Goal: Information Seeking & Learning: Learn about a topic

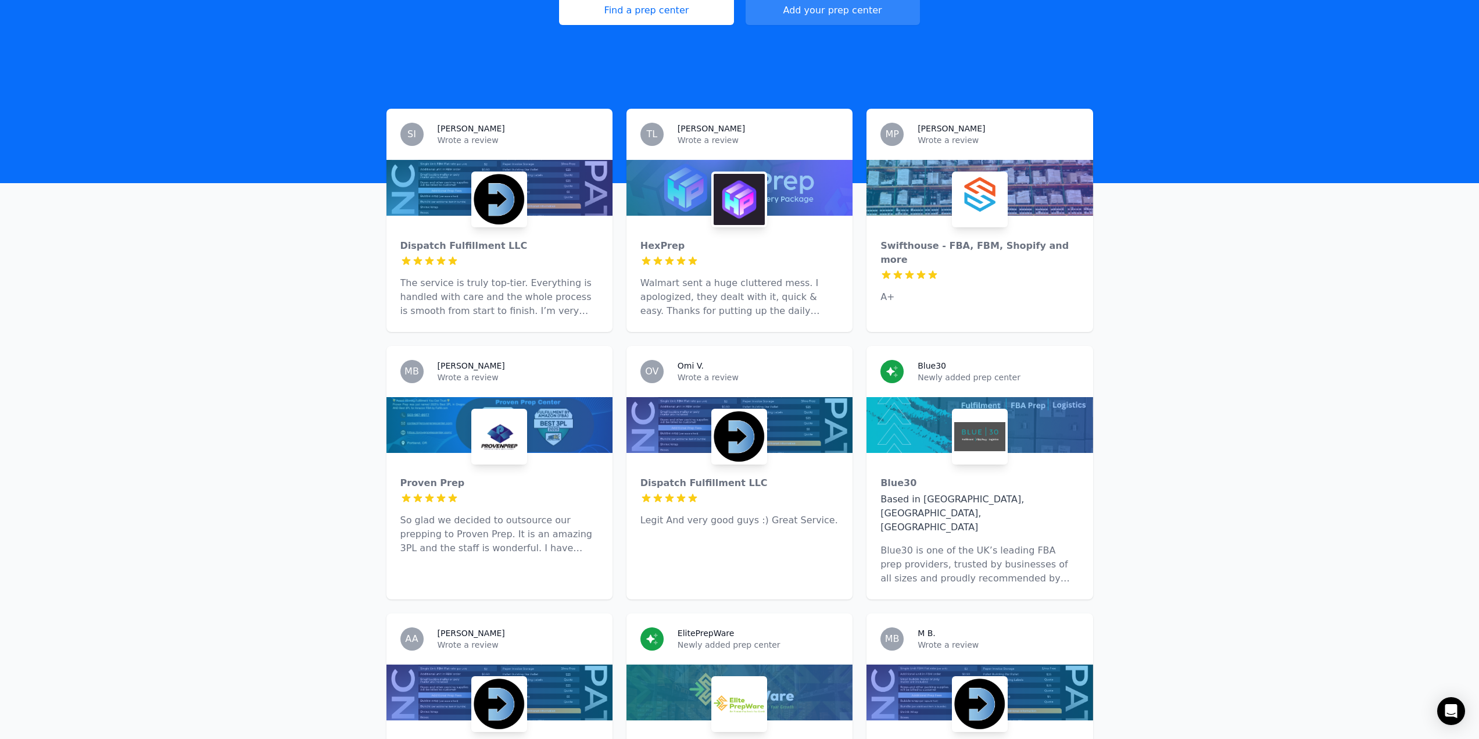
scroll to position [349, 0]
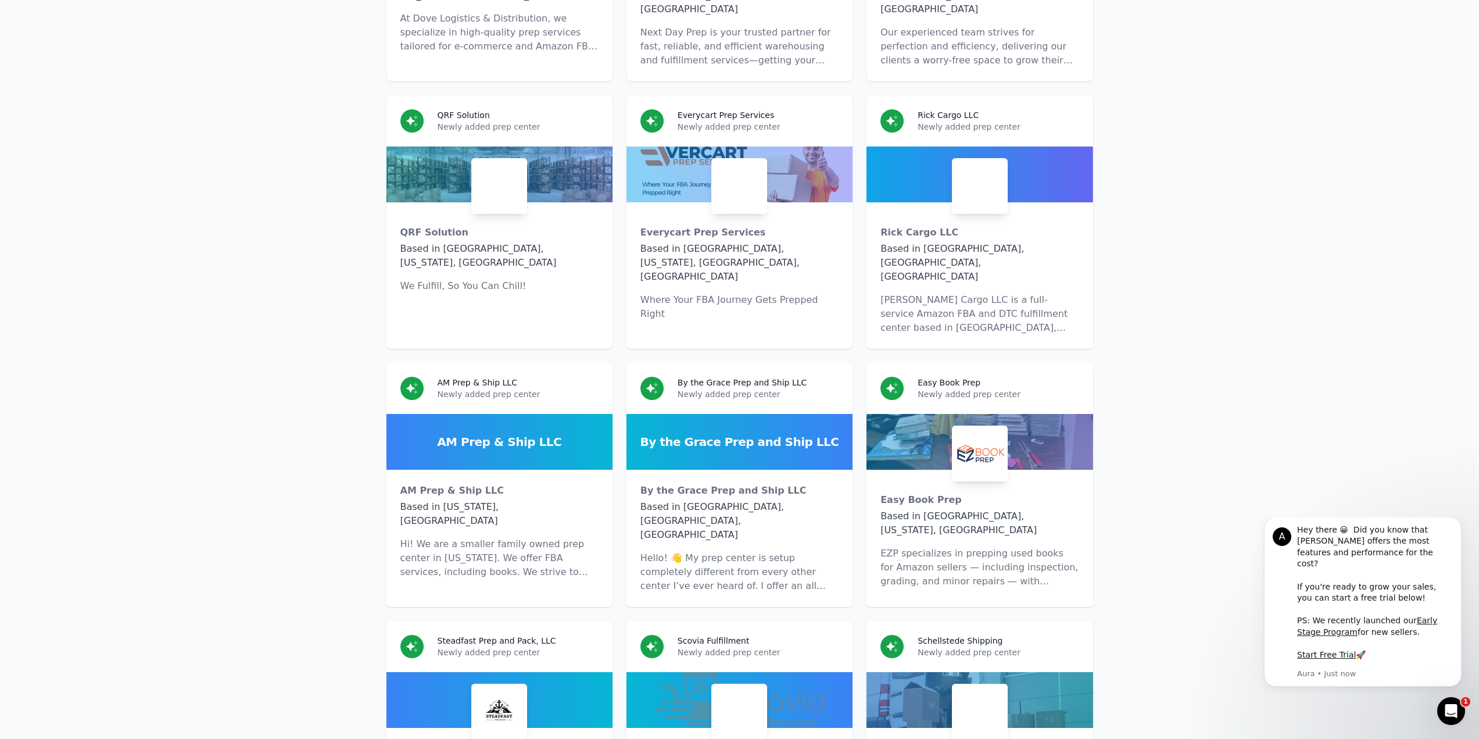
scroll to position [0, 0]
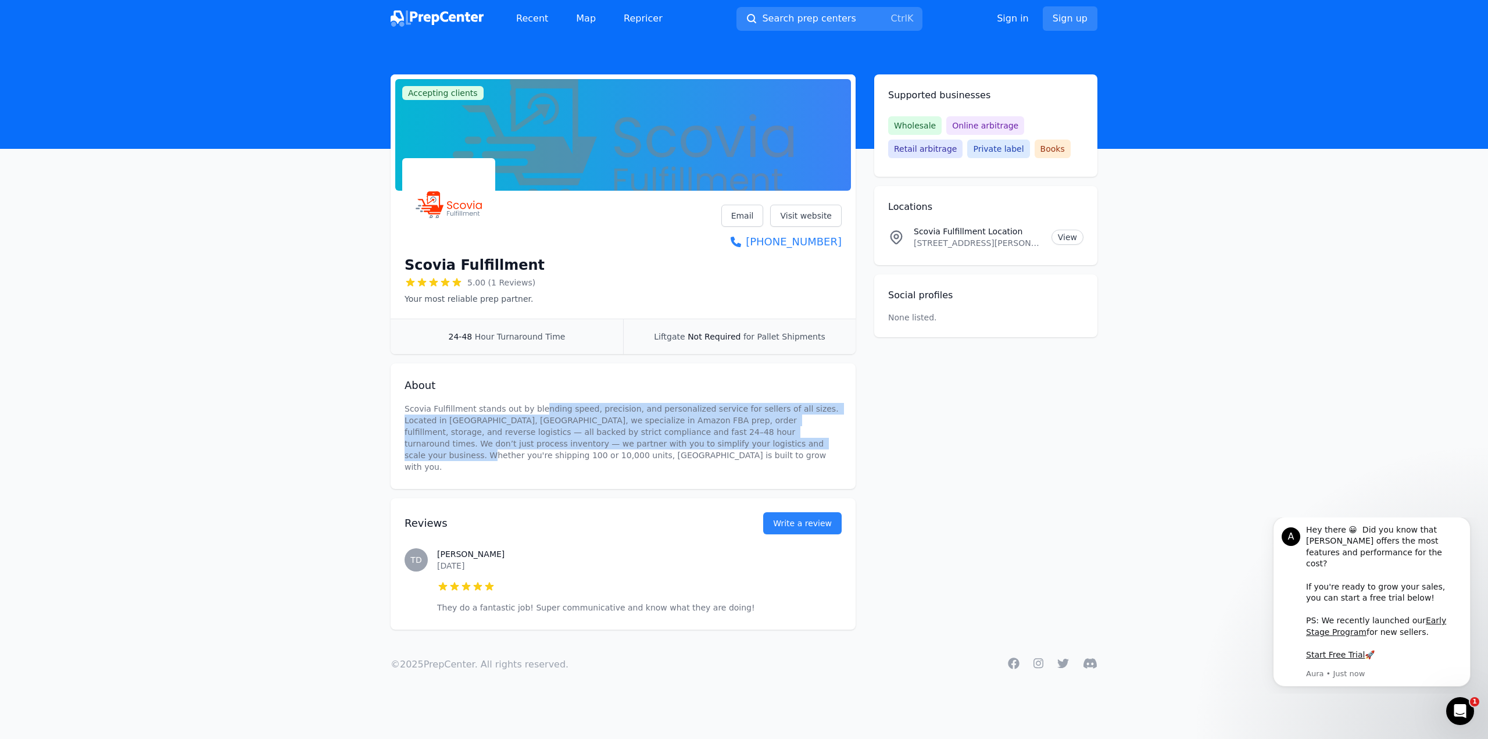
drag, startPoint x: 532, startPoint y: 410, endPoint x: 622, endPoint y: 443, distance: 96.0
click at [622, 443] on p "Scovia Fulfillment stands out by blending speed, precision, and personalized se…" at bounding box center [622, 438] width 437 height 70
click at [639, 435] on p "Scovia Fulfillment stands out by blending speed, precision, and personalized se…" at bounding box center [622, 438] width 437 height 70
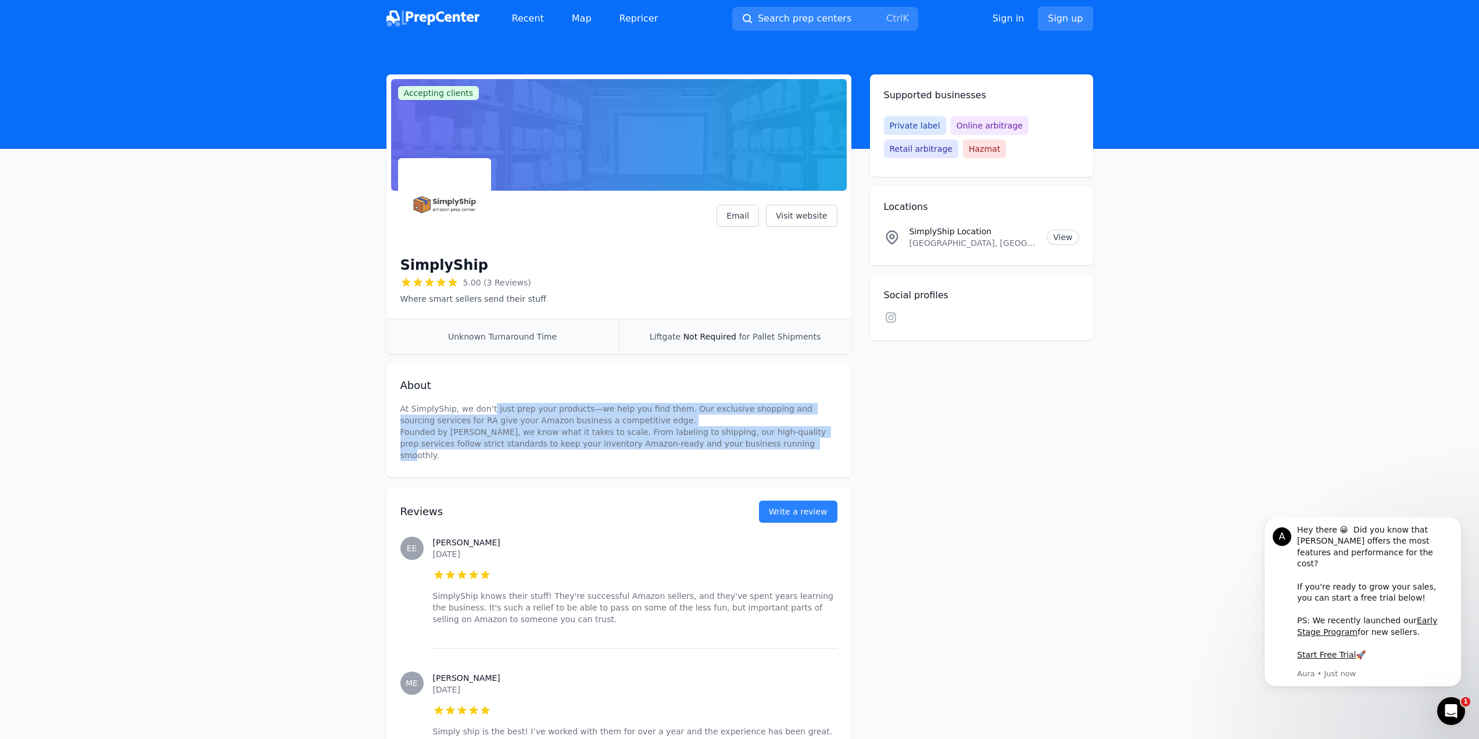
drag, startPoint x: 728, startPoint y: 443, endPoint x: 485, endPoint y: 413, distance: 245.3
click at [485, 413] on p "At SimplyShip, we don’t just prep your products—we help you find them. Our excl…" at bounding box center [618, 432] width 437 height 58
click at [495, 437] on p "At SimplyShip, we don’t just prep your products—we help you find them. Our excl…" at bounding box center [618, 432] width 437 height 58
